Goal: Task Accomplishment & Management: Manage account settings

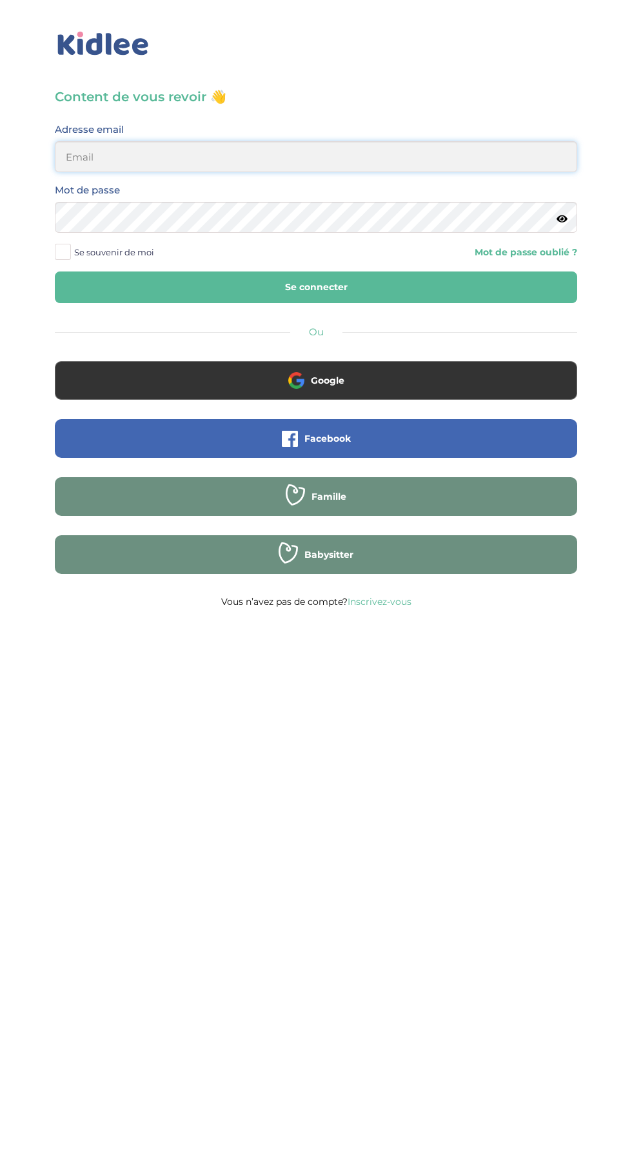
type input "mohagahlouz@gmail.com"
click at [55, 271] on button "Se connecter" at bounding box center [316, 287] width 522 height 32
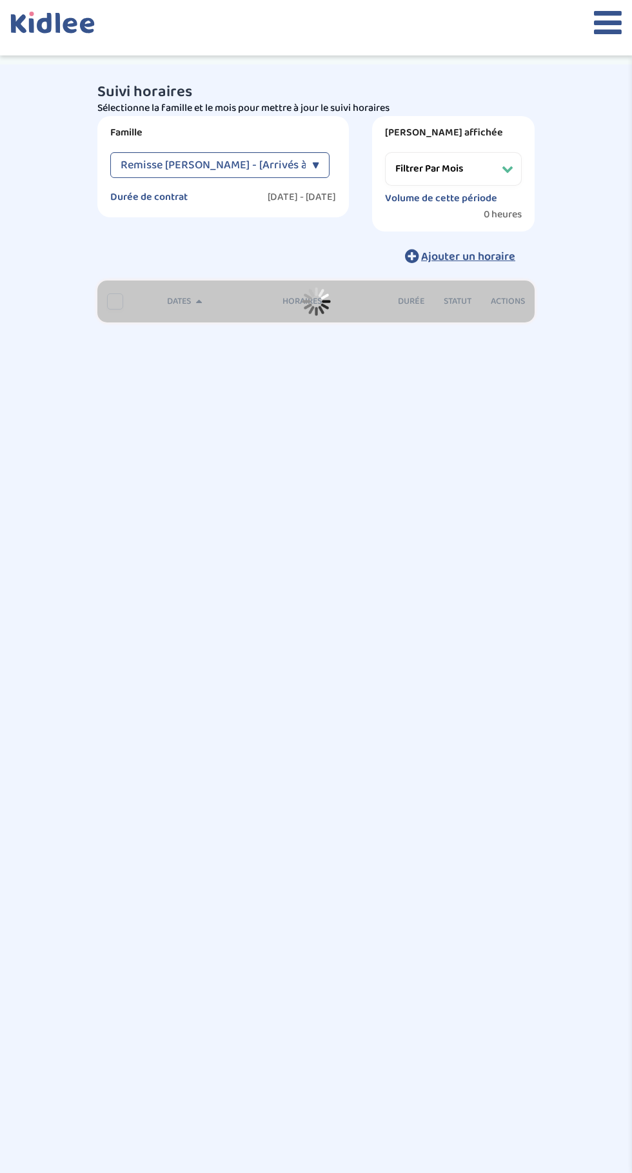
select select "[DATE]"
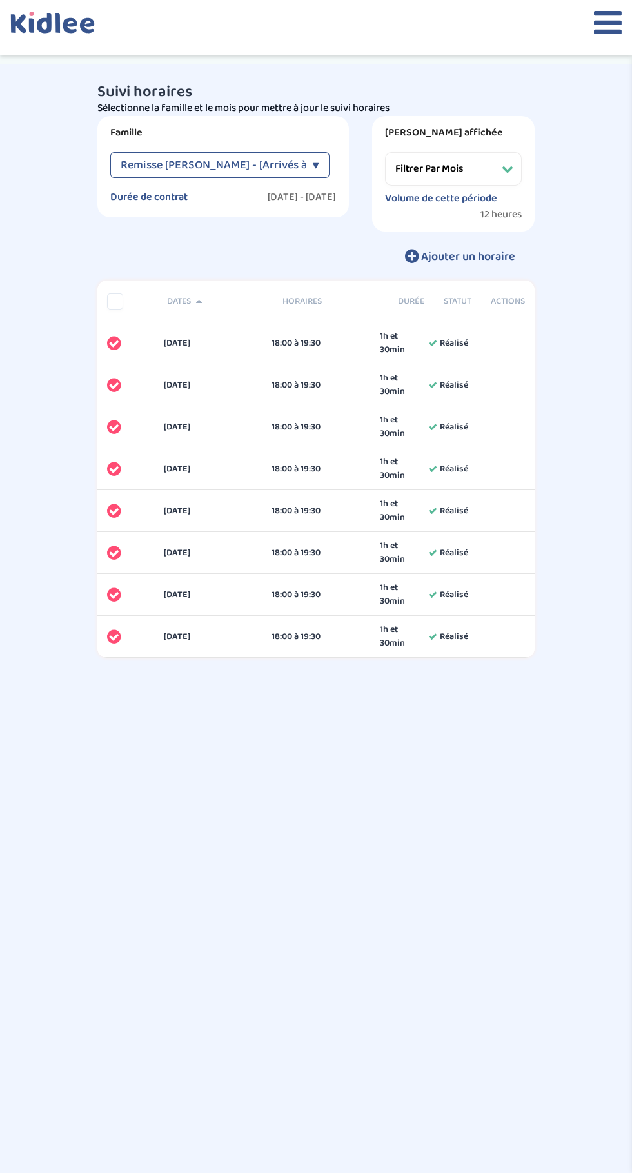
click at [313, 166] on div "▼" at bounding box center [315, 165] width 7 height 26
click at [162, 226] on span "Sergent Diane - [Arrivés à terme]" at bounding box center [188, 225] width 135 height 14
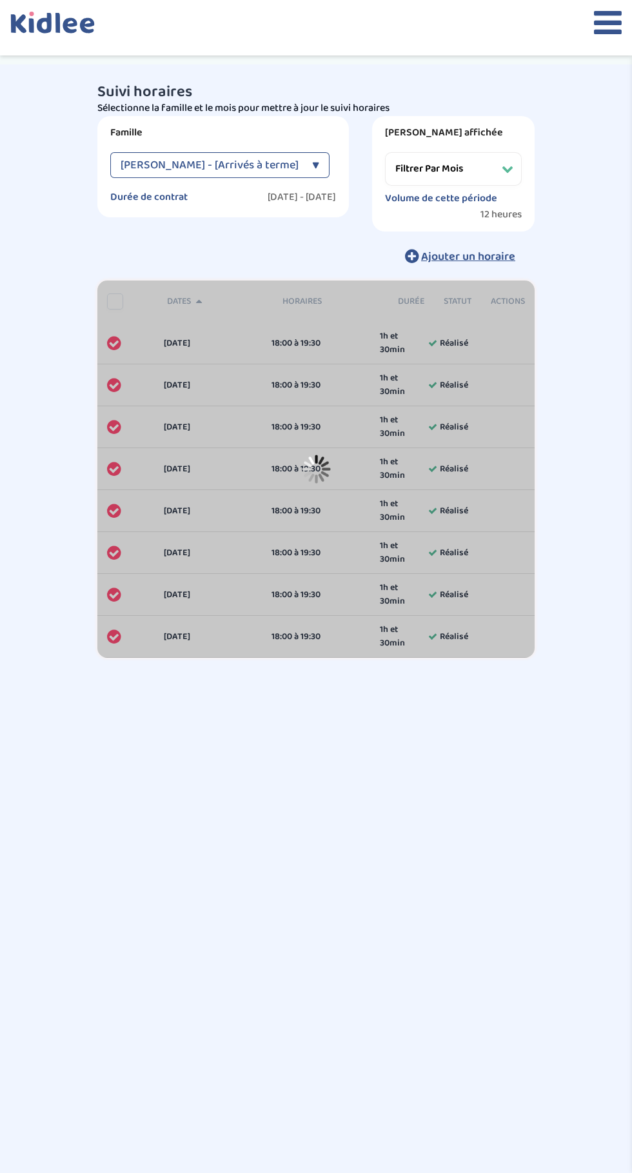
click at [601, 33] on icon at bounding box center [608, 22] width 28 height 32
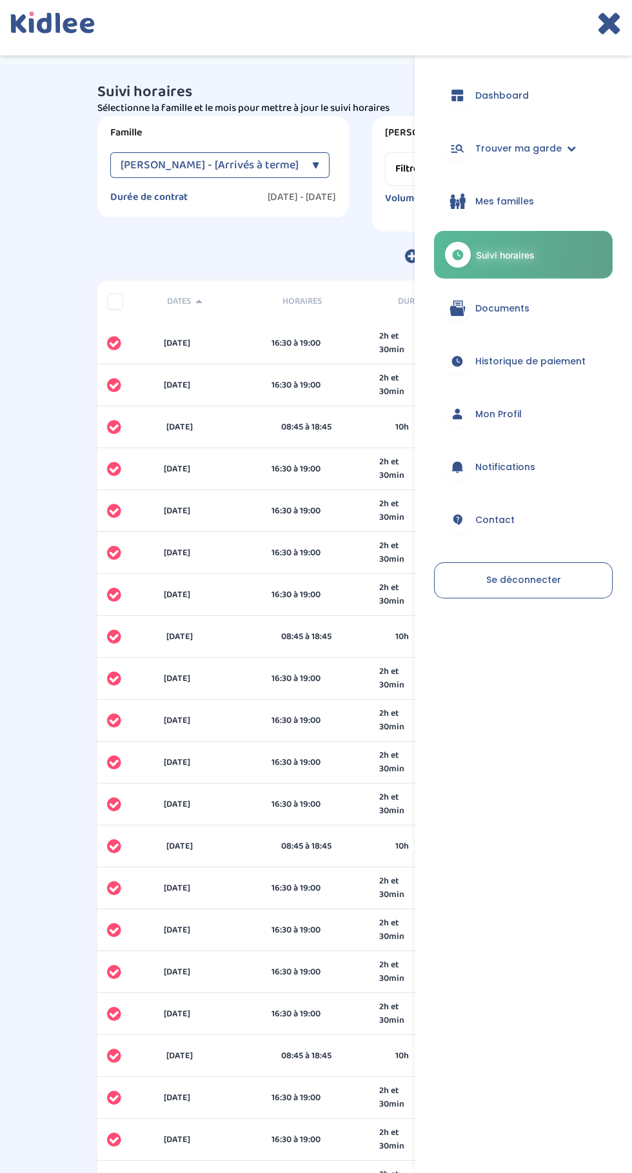
click at [46, 248] on div "Suivi horaires Besoin d'aide ? BhJOErpoKKSfTkHSckiEI4emCtW7S8wXdzMiSqw0 Affiche…" at bounding box center [316, 659] width 632 height 1190
click at [603, 32] on icon at bounding box center [608, 22] width 25 height 32
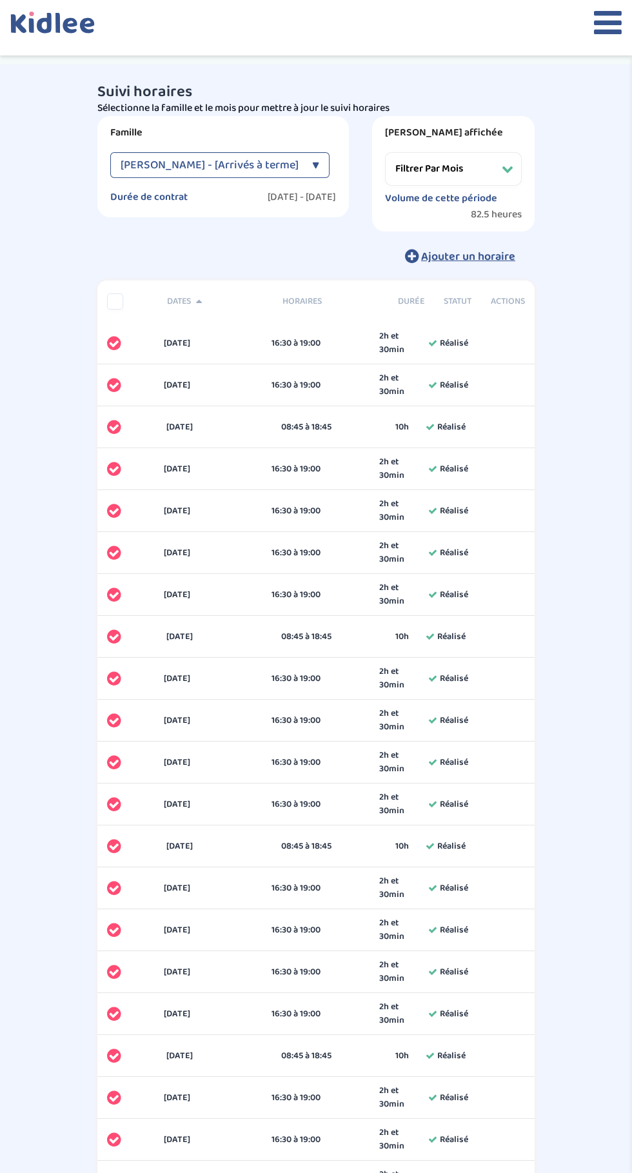
click at [600, 30] on icon at bounding box center [608, 22] width 28 height 32
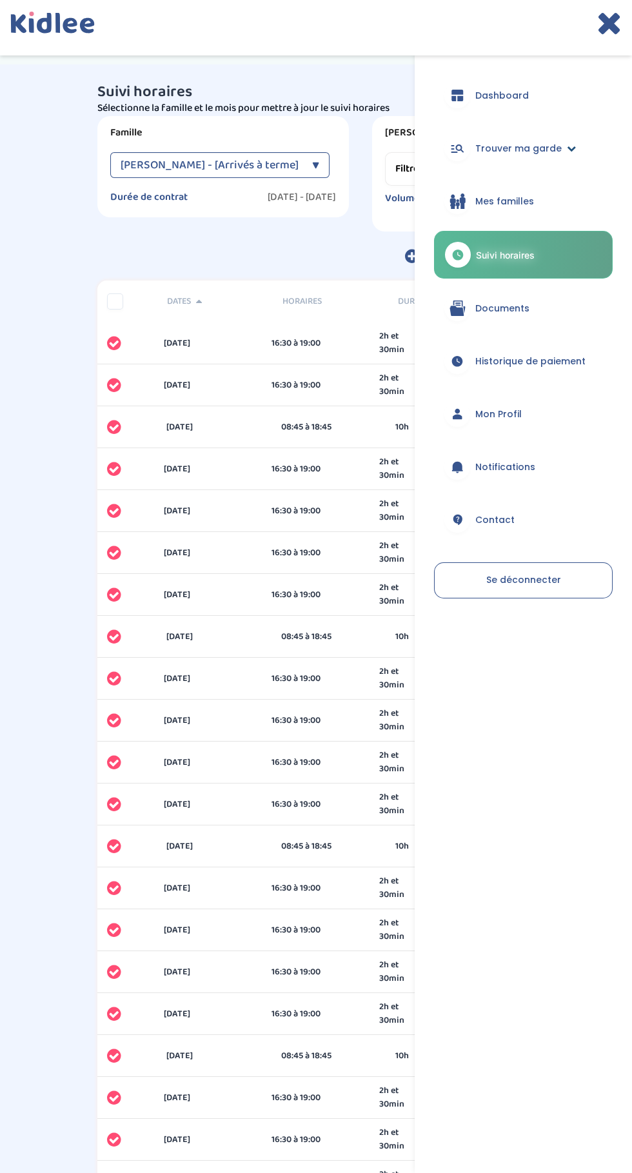
click at [521, 148] on span "Trouver ma garde" at bounding box center [518, 149] width 86 height 14
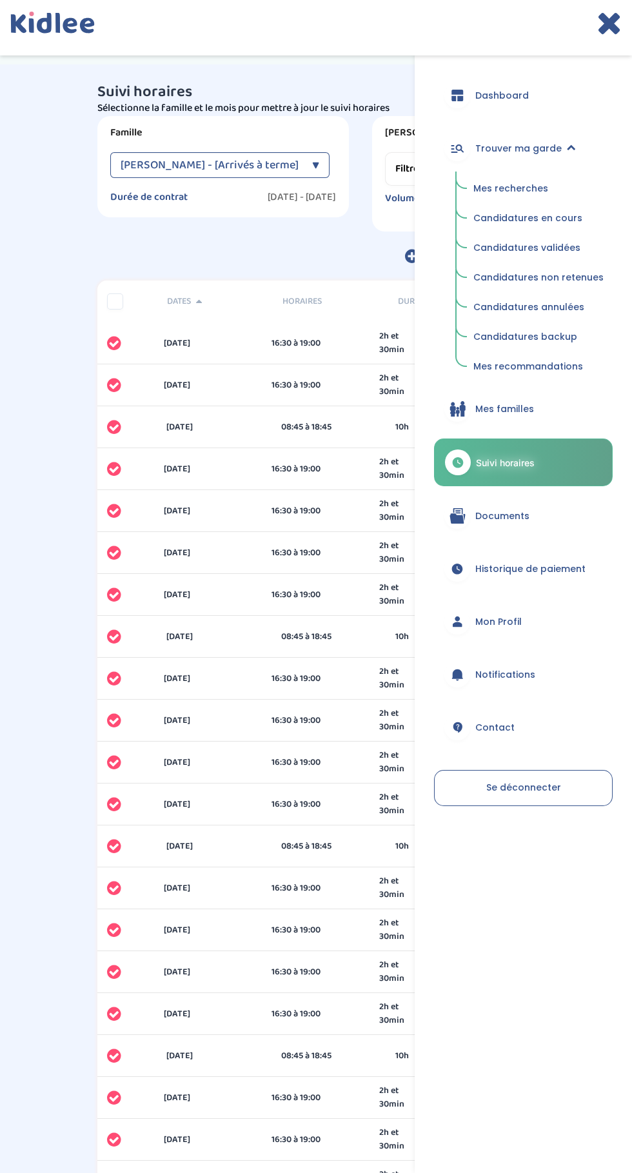
click at [515, 367] on span "Mes recommandations" at bounding box center [528, 366] width 110 height 13
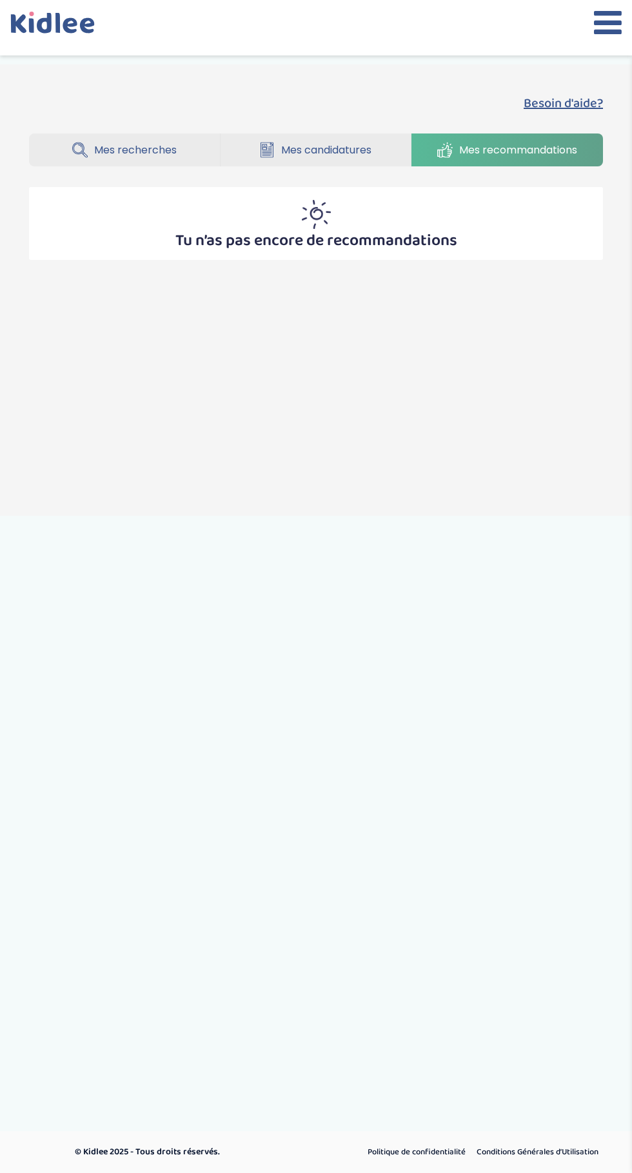
click at [601, 37] on icon at bounding box center [608, 22] width 28 height 32
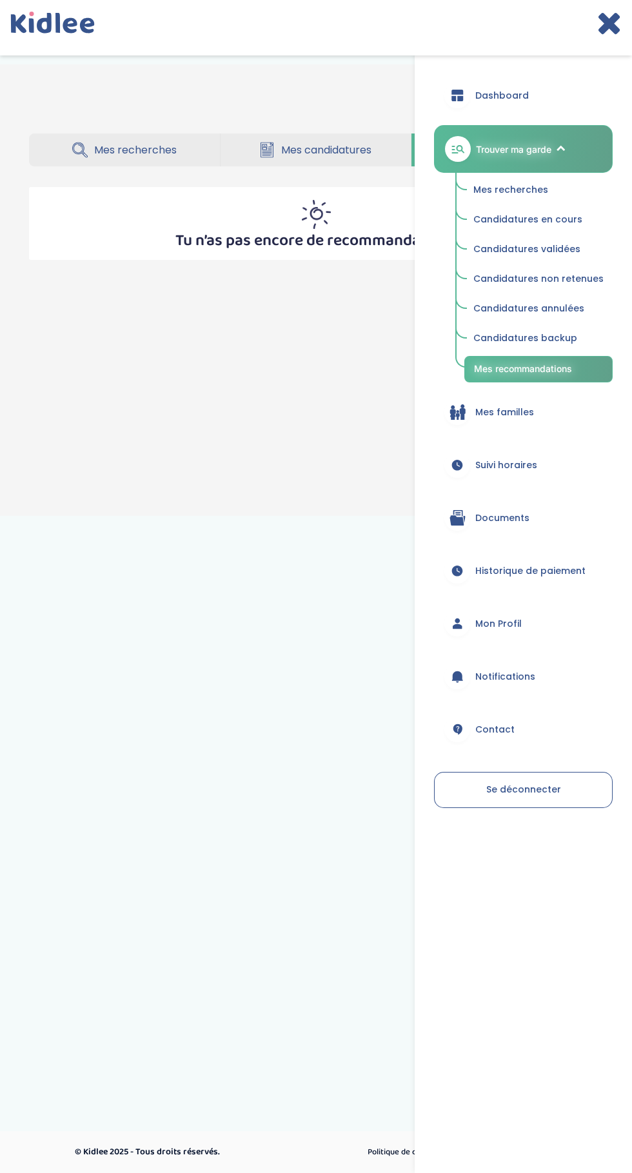
click at [505, 189] on span "Mes recherches" at bounding box center [510, 189] width 75 height 13
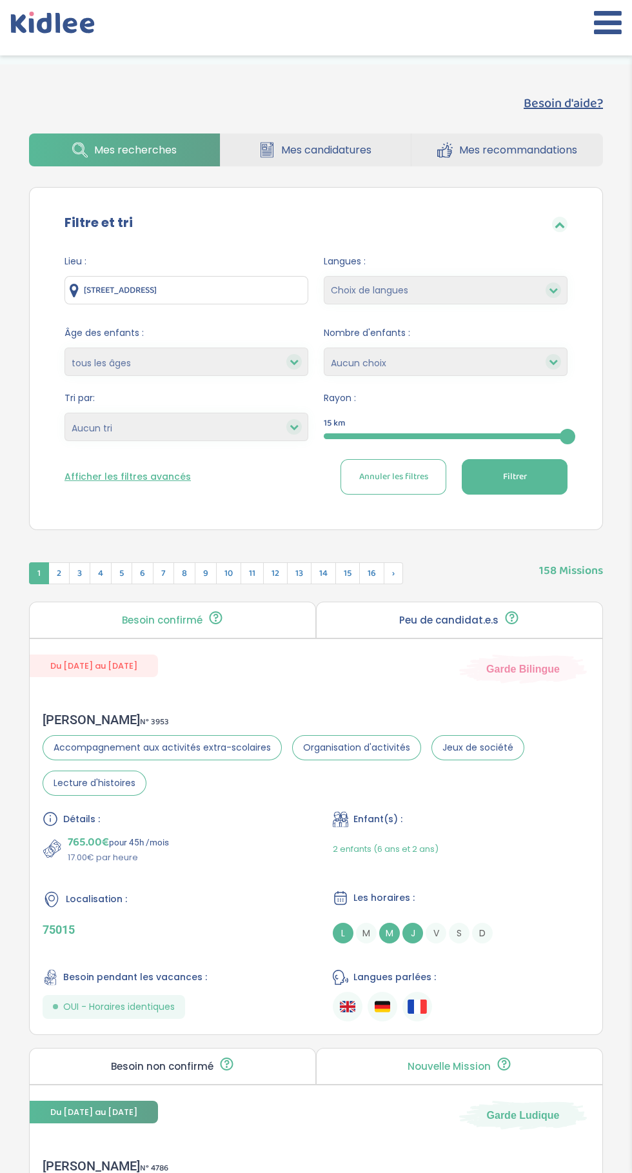
click at [513, 290] on select "Choix de langues Allemand Anglais Arabe Espagnol Grec Italien Russe Français Co…" at bounding box center [446, 290] width 244 height 28
select select "2"
click at [324, 276] on select "Choix de langues Allemand Anglais Arabe Espagnol Grec Italien Russe Français Co…" at bounding box center [446, 290] width 244 height 28
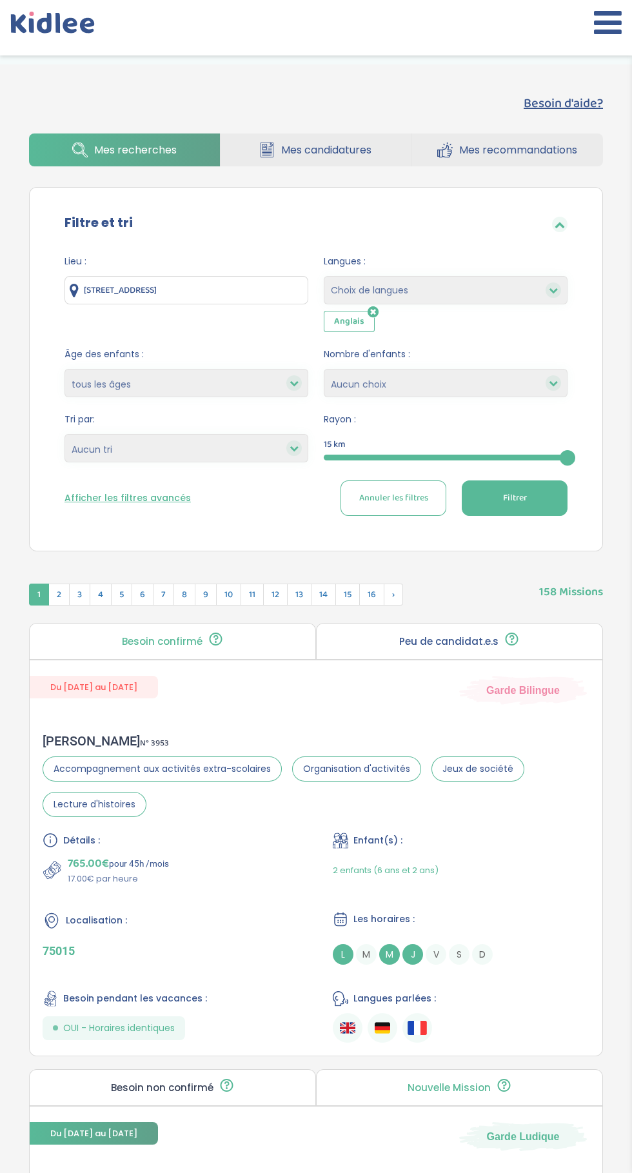
click at [530, 290] on select "Choix de langues Allemand Anglais Arabe Espagnol Grec Italien Russe Français Co…" at bounding box center [446, 290] width 244 height 28
select select "3"
click at [324, 276] on select "Choix de langues Allemand Anglais Arabe Espagnol Grec Italien Russe Français Co…" at bounding box center [446, 290] width 244 height 28
click at [528, 291] on select "Choix de langues Allemand Anglais Arabe Espagnol Grec Italien Russe Français Co…" at bounding box center [446, 290] width 244 height 28
select select "12"
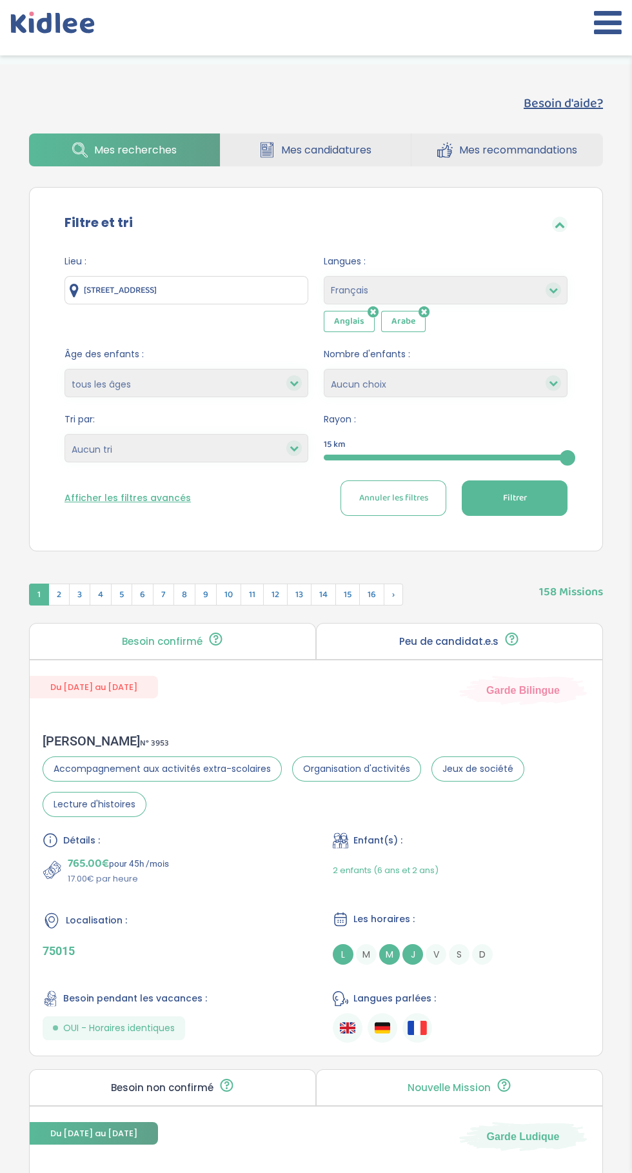
click at [324, 276] on select "Choix de langues Allemand Anglais Arabe Espagnol Grec Italien Russe Français Co…" at bounding box center [446, 290] width 244 height 28
select select
click at [253, 449] on select "Heures par semaine (croissant) Heures par semaine (décroissant) Date de démarra…" at bounding box center [186, 448] width 244 height 28
click at [64, 434] on select "Heures par semaine (croissant) Heures par semaine (décroissant) Date de démarra…" at bounding box center [186, 448] width 244 height 28
click at [240, 455] on select "Heures par semaine (croissant) Heures par semaine (décroissant) Date de démarra…" at bounding box center [186, 448] width 244 height 28
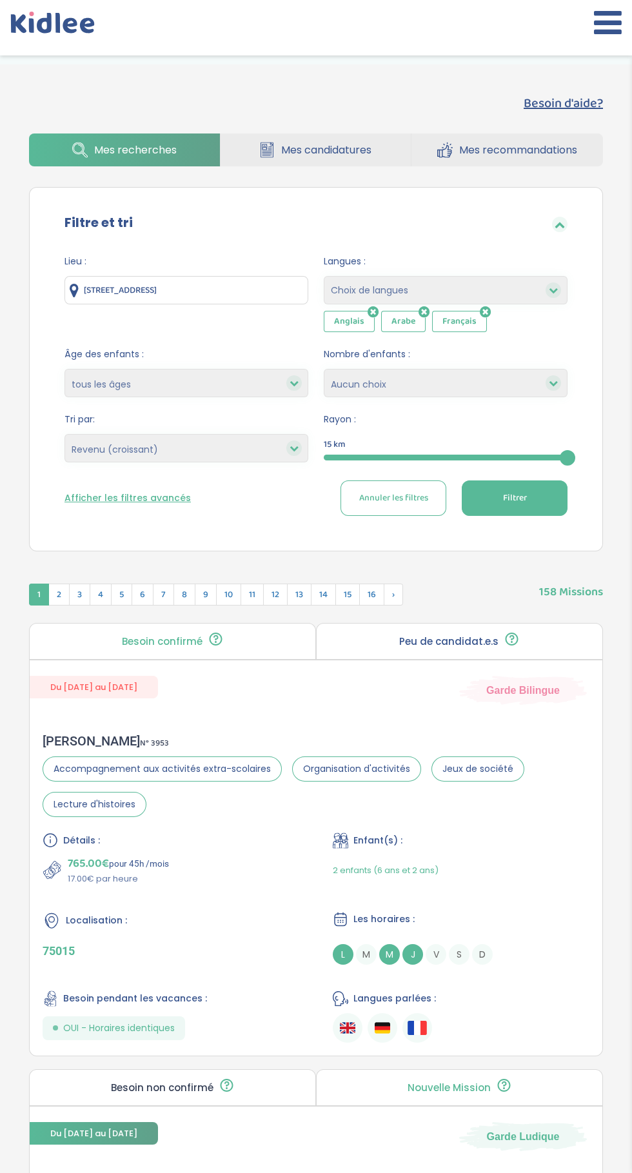
select select "salary_desc"
click at [64, 434] on select "Heures par semaine (croissant) Heures par semaine (décroissant) Date de démarra…" at bounding box center [186, 448] width 244 height 28
click at [520, 500] on span "Filtrer" at bounding box center [515, 498] width 24 height 14
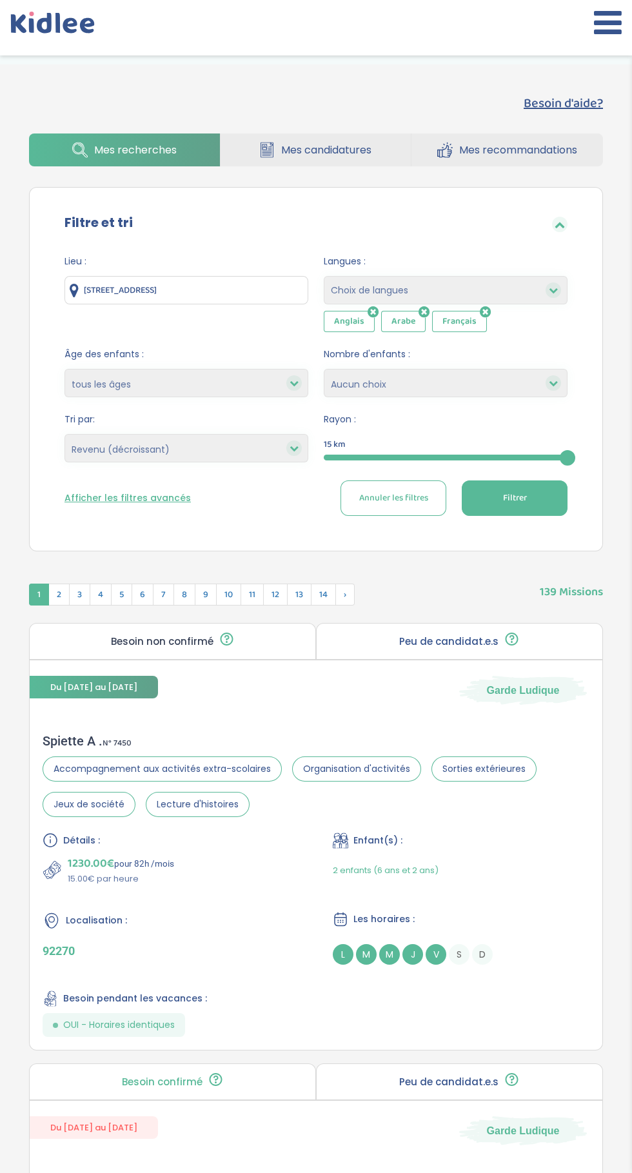
click at [601, 33] on icon at bounding box center [608, 22] width 28 height 32
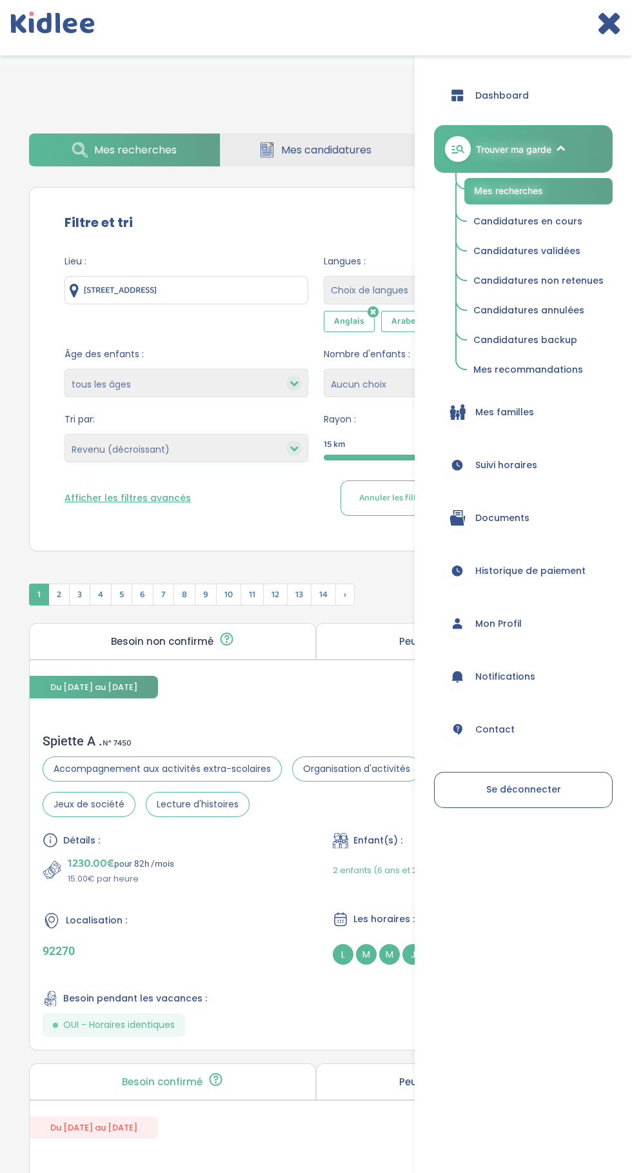
click at [542, 249] on span "Candidatures validées" at bounding box center [526, 250] width 107 height 13
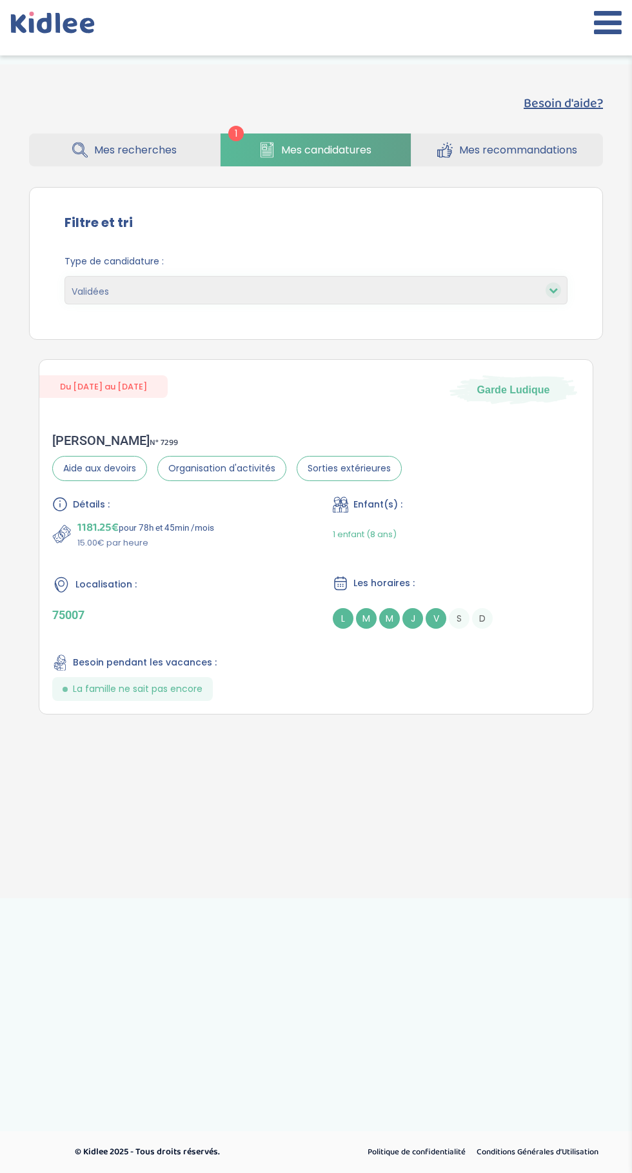
select select "accepted"
click at [501, 150] on span "Mes recommandations" at bounding box center [518, 150] width 118 height 16
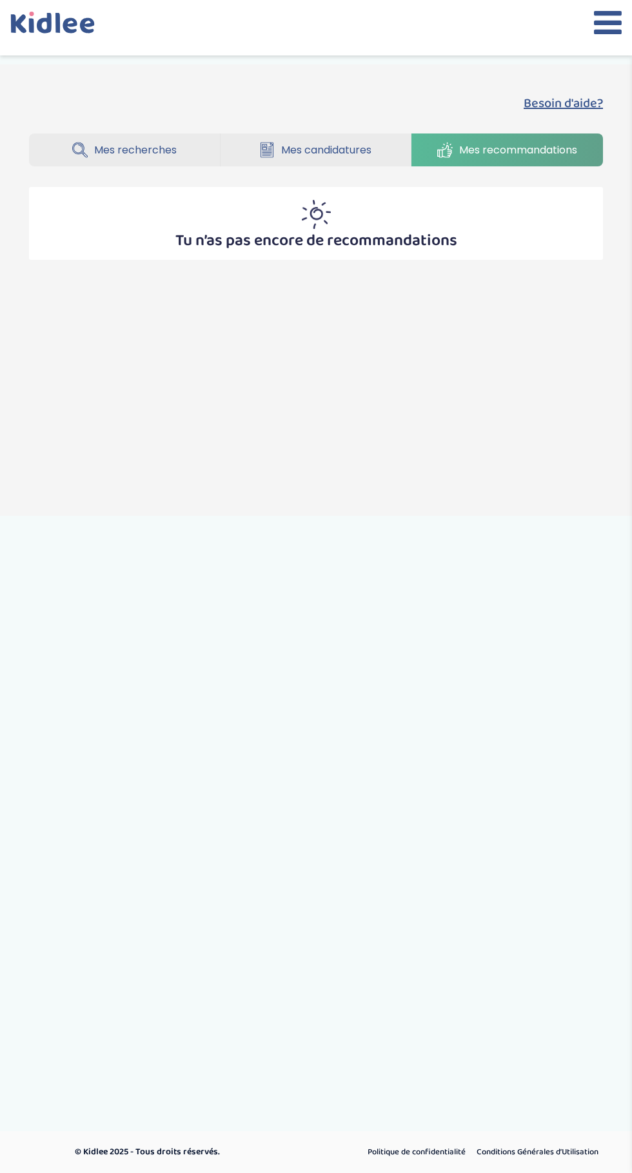
click at [338, 150] on span "Mes candidatures" at bounding box center [326, 150] width 90 height 16
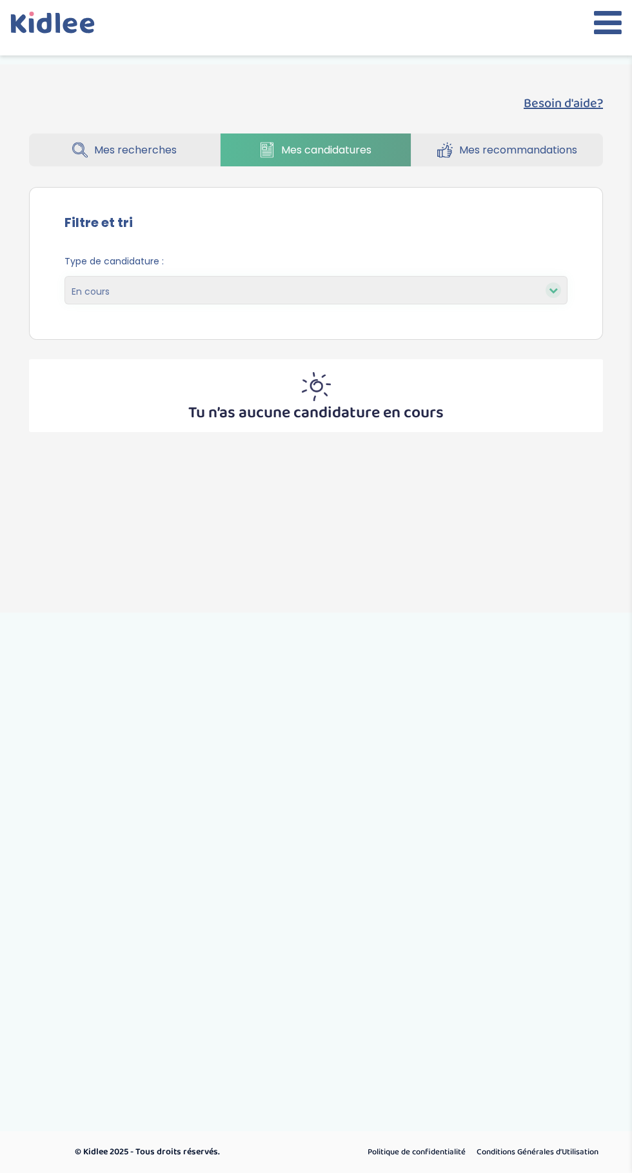
click at [552, 295] on div at bounding box center [552, 289] width 15 height 15
click at [540, 298] on select "En cours Validées Non retenues Annulées Backup" at bounding box center [315, 290] width 503 height 28
select select "accepted"
click at [64, 276] on select "En cours Validées Non retenues Annulées Backup" at bounding box center [315, 290] width 503 height 28
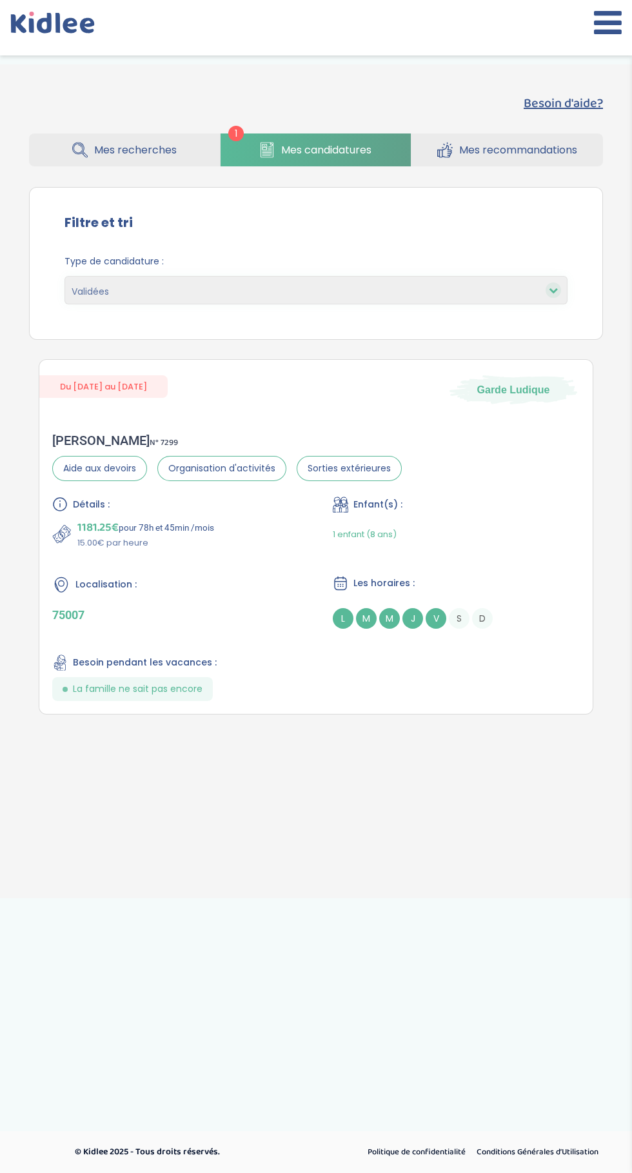
click at [523, 301] on select "En cours Validées Non retenues Annulées Backup" at bounding box center [315, 290] width 503 height 28
select select "declined"
click at [64, 276] on select "En cours Validées Non retenues Annulées Backup" at bounding box center [315, 290] width 503 height 28
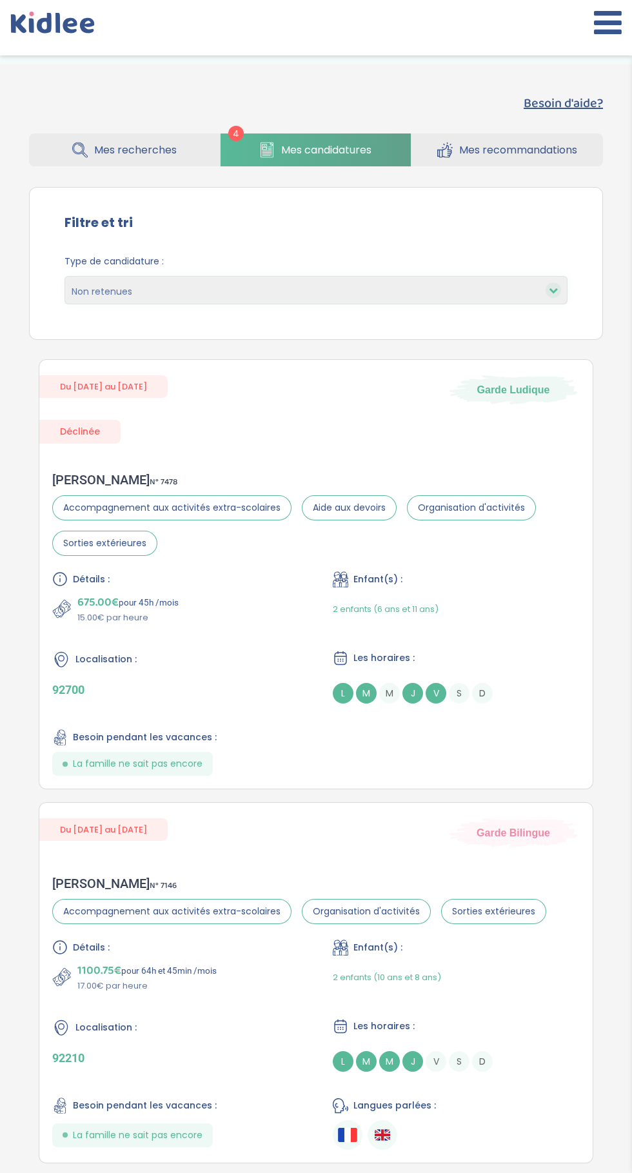
click at [529, 293] on select "En cours Validées Non retenues Annulées Backup" at bounding box center [315, 290] width 503 height 28
select select "canceled"
click at [64, 276] on select "En cours Validées Non retenues Annulées Backup" at bounding box center [315, 290] width 503 height 28
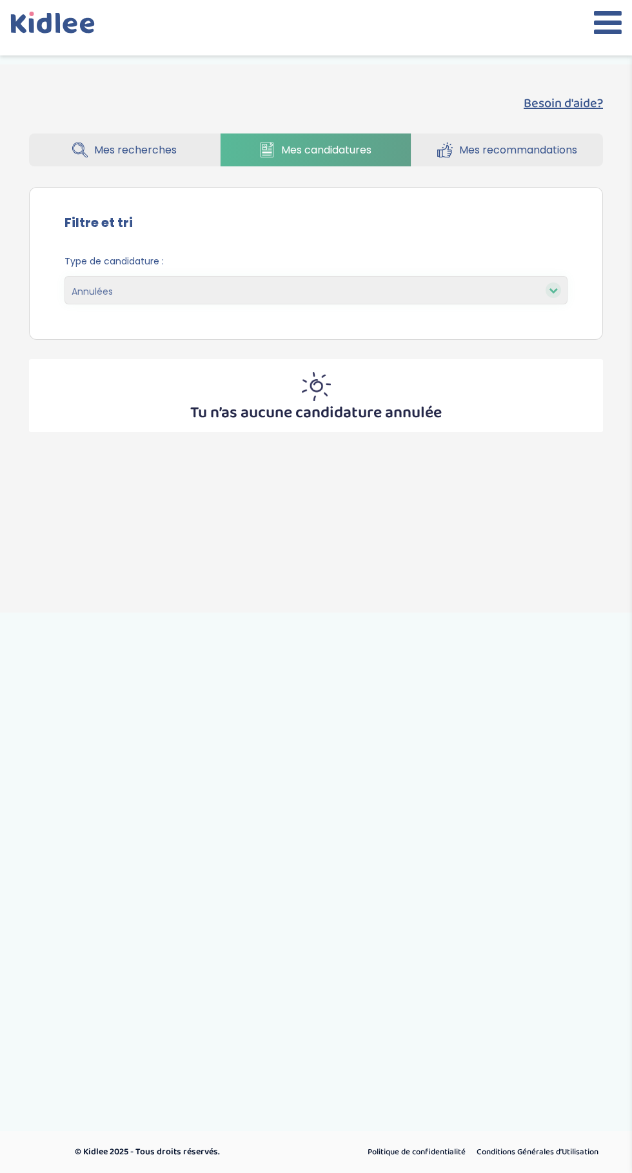
click at [539, 301] on select "En cours Validées Non retenues Annulées Backup" at bounding box center [315, 290] width 503 height 28
select select "backup"
click at [64, 276] on select "En cours Validées Non retenues Annulées Backup" at bounding box center [315, 290] width 503 height 28
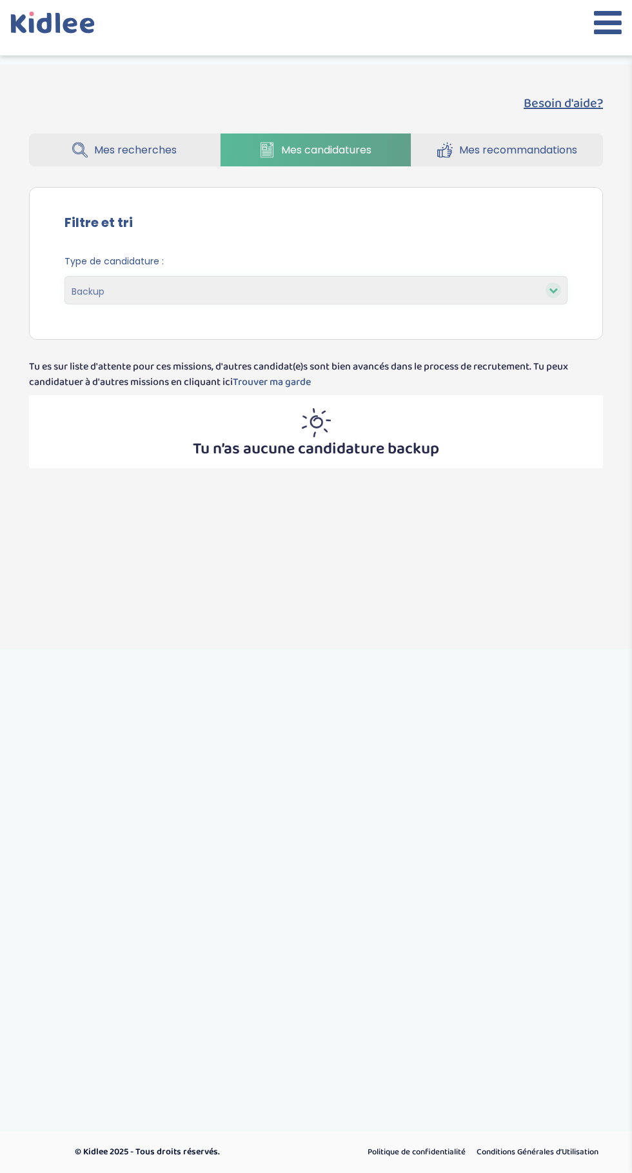
select select "backup"
